Goal: Task Accomplishment & Management: Complete application form

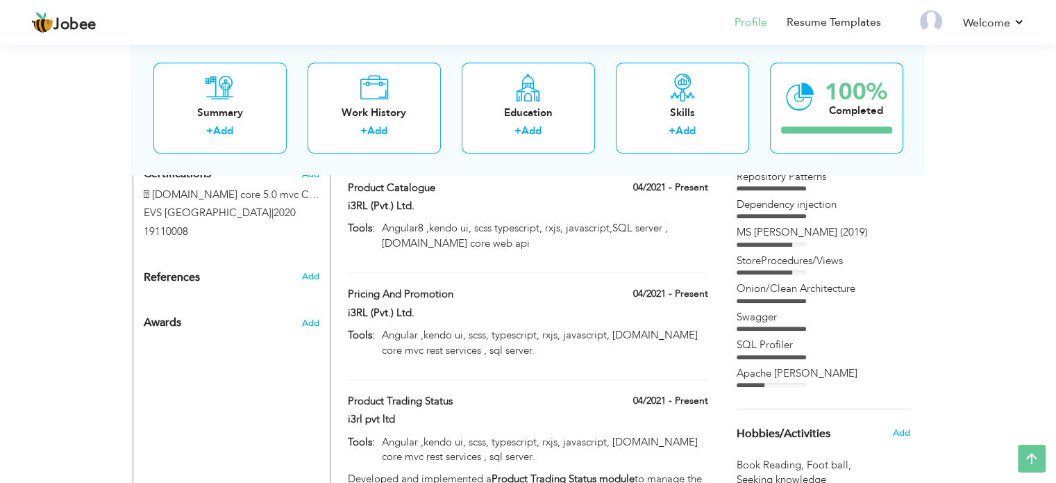
scroll to position [708, 0]
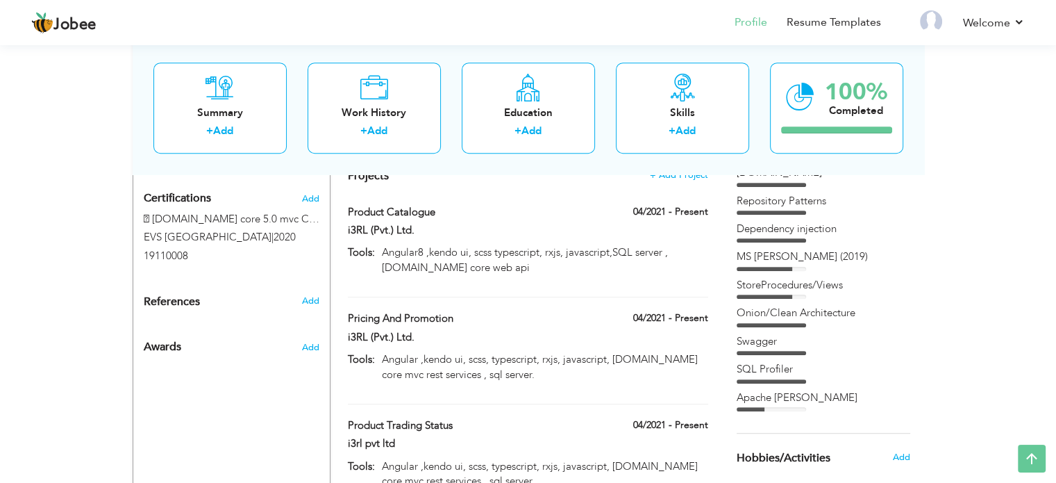
drag, startPoint x: 739, startPoint y: 310, endPoint x: 874, endPoint y: 306, distance: 134.8
click at [874, 306] on div "Onion/Clean Architecture" at bounding box center [824, 313] width 174 height 15
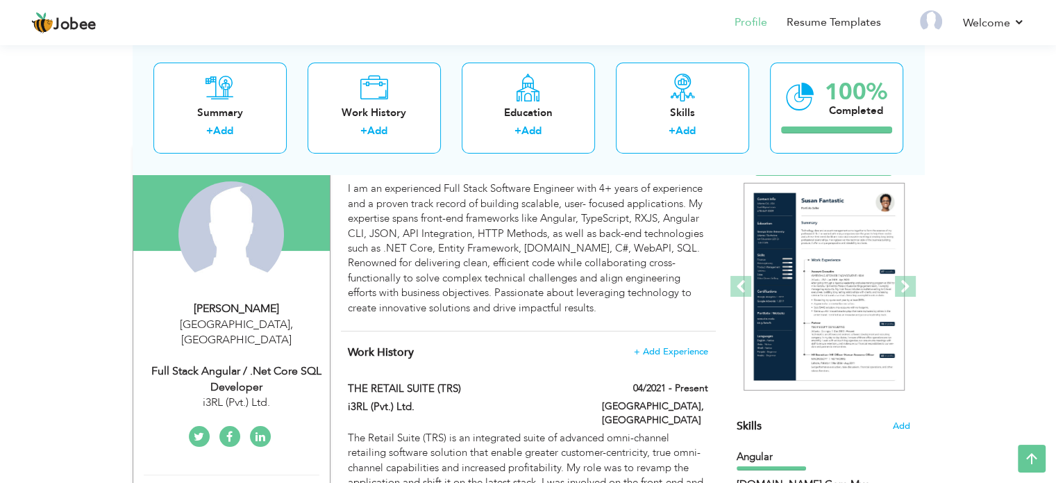
scroll to position [83, 0]
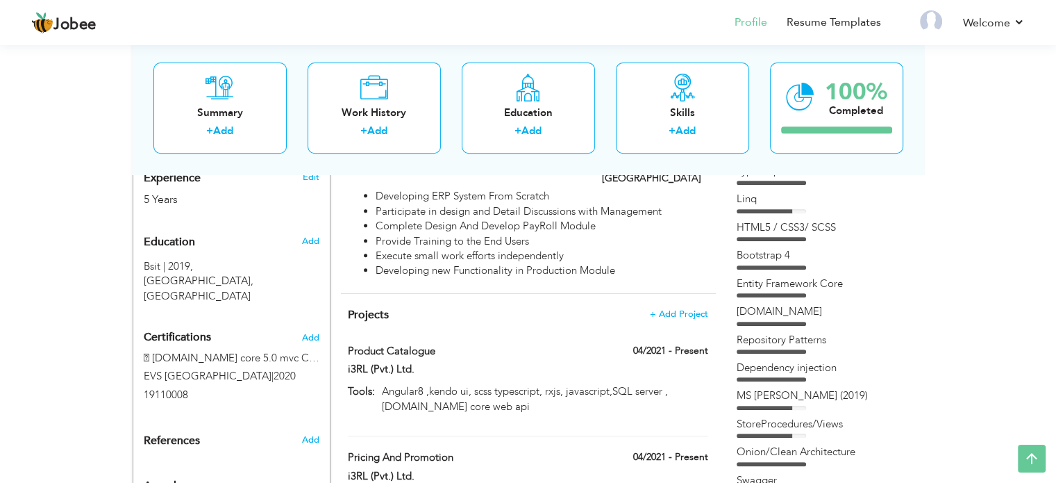
scroll to position [639, 0]
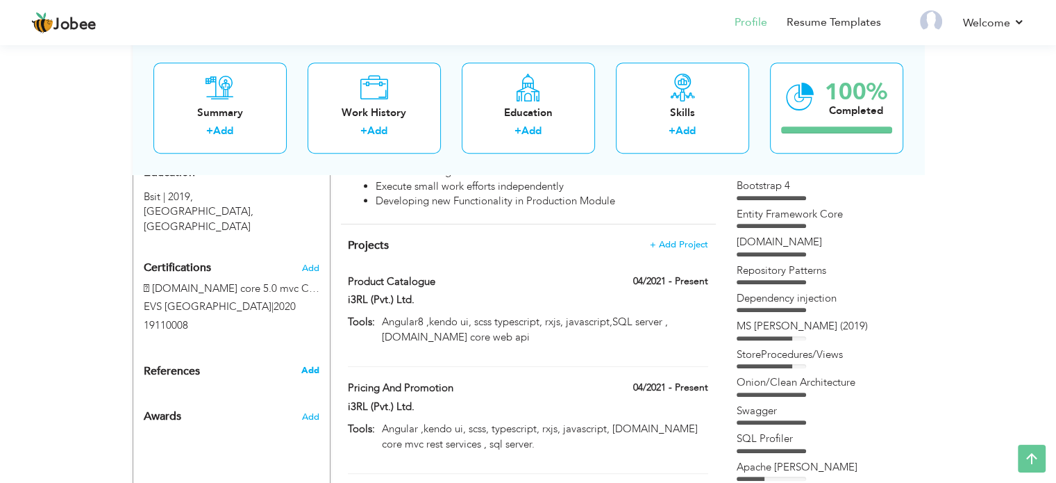
click at [309, 364] on span "Add" at bounding box center [310, 370] width 18 height 13
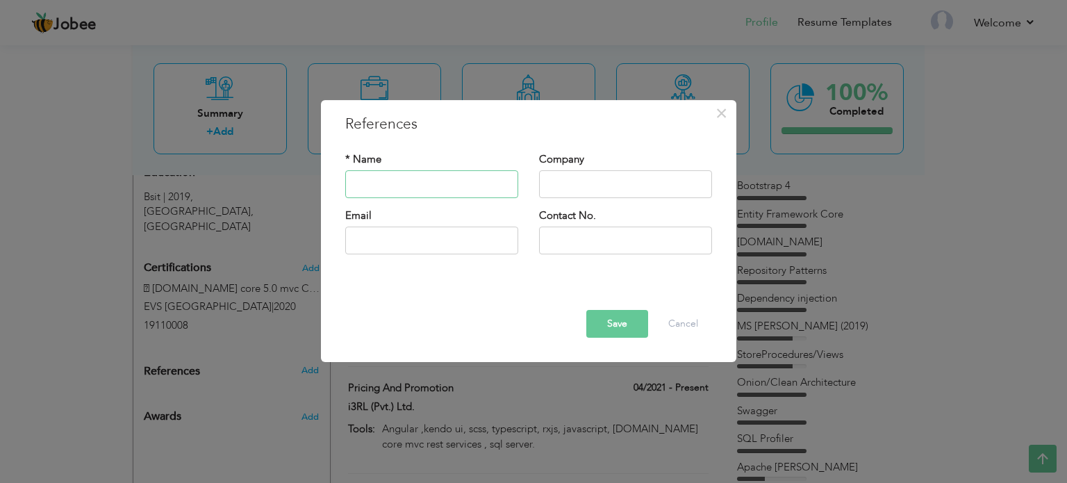
click at [434, 176] on input "text" at bounding box center [431, 184] width 173 height 28
click at [578, 186] on input "text" at bounding box center [625, 184] width 173 height 28
click at [435, 188] on input "text" at bounding box center [431, 184] width 173 height 28
click at [616, 185] on input "text" at bounding box center [625, 184] width 173 height 28
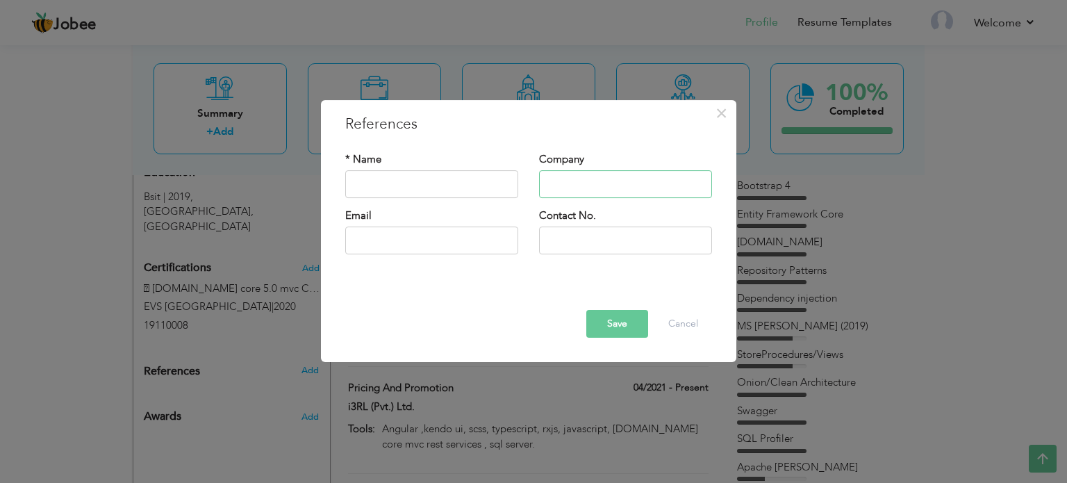
click at [616, 185] on input "text" at bounding box center [625, 184] width 173 height 28
click at [447, 194] on input "text" at bounding box center [431, 184] width 173 height 28
click at [725, 116] on span "×" at bounding box center [721, 113] width 12 height 25
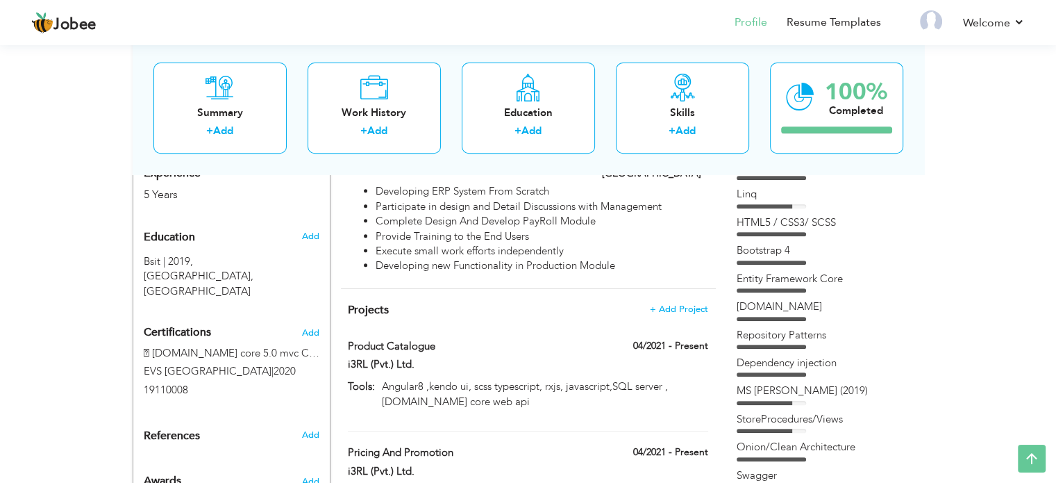
scroll to position [708, 0]
